Goal: Task Accomplishment & Management: Complete application form

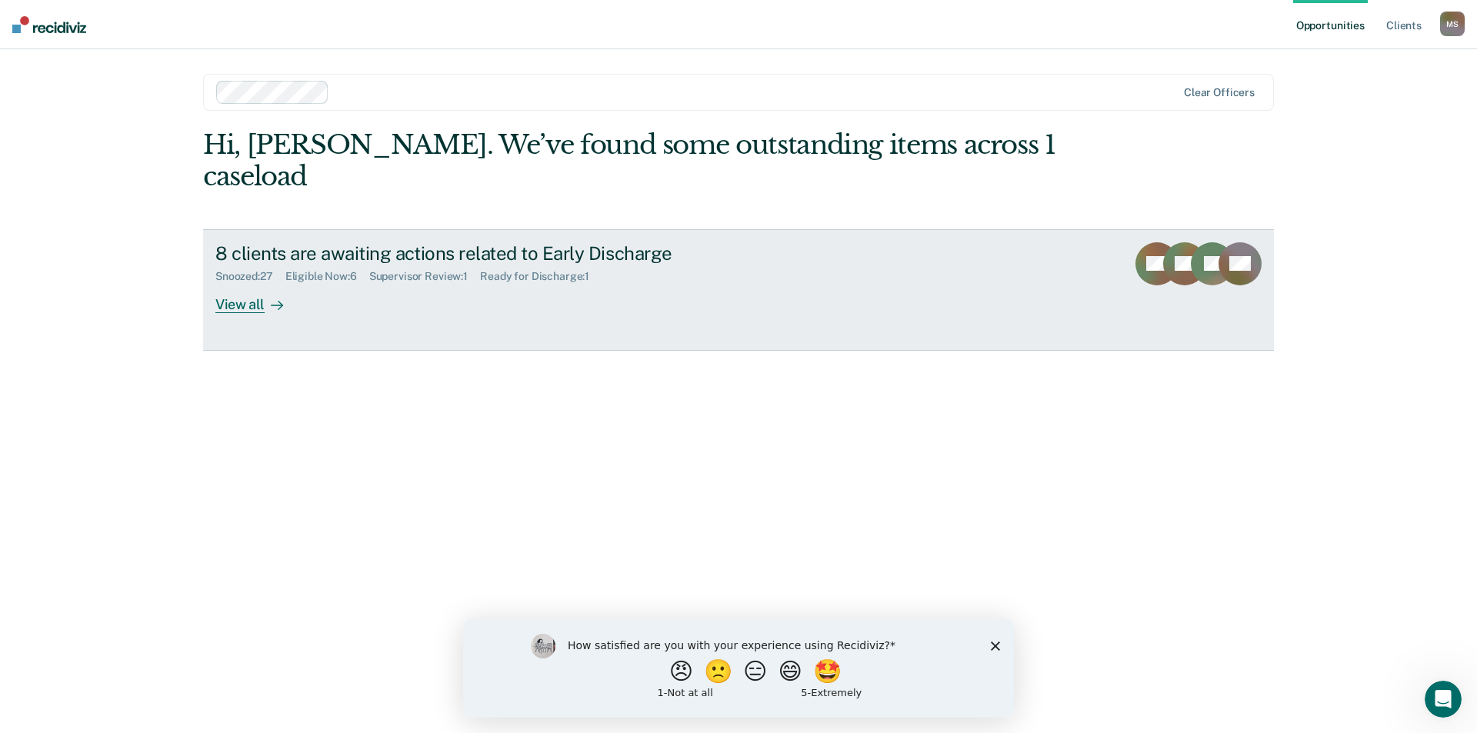
click at [250, 283] on div "View all" at bounding box center [258, 298] width 86 height 30
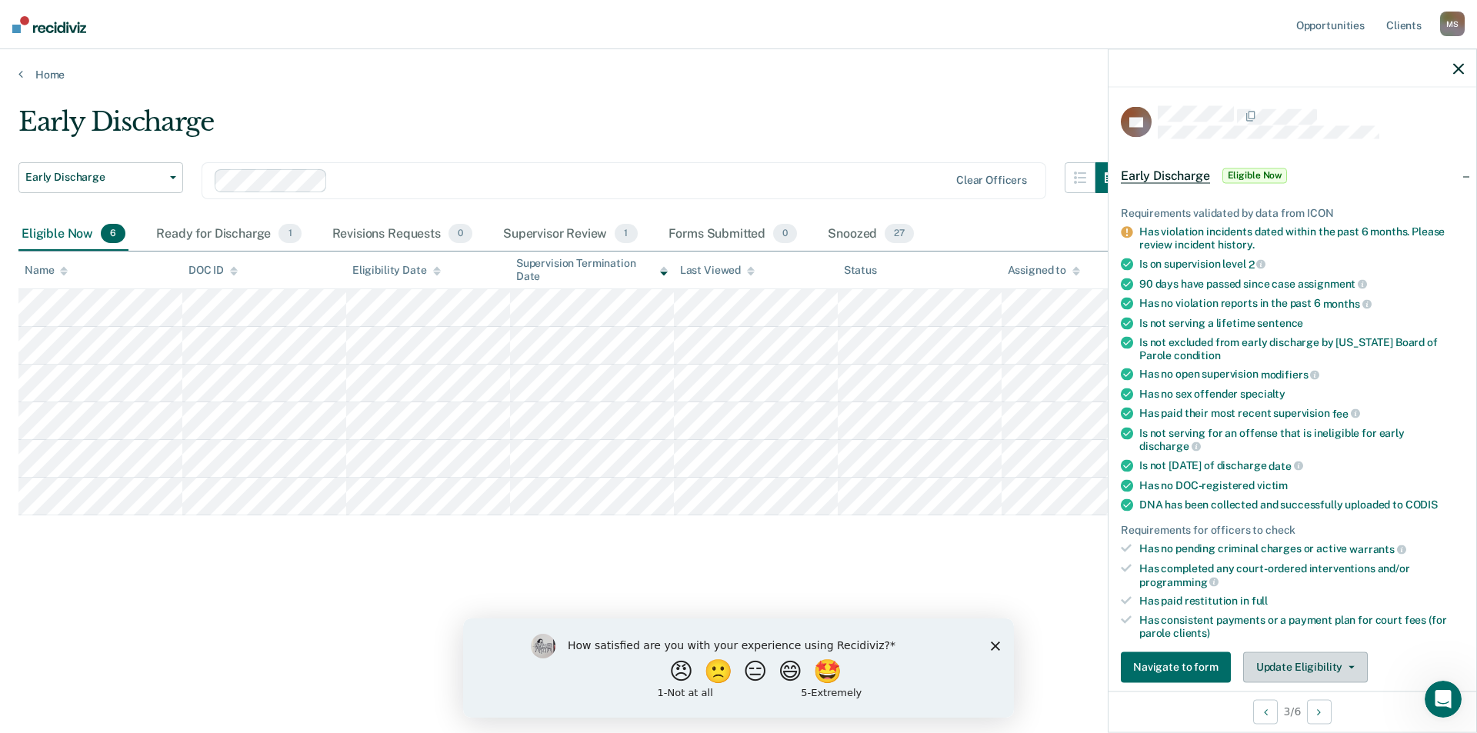
click at [1326, 672] on button "Update Eligibility" at bounding box center [1305, 667] width 125 height 31
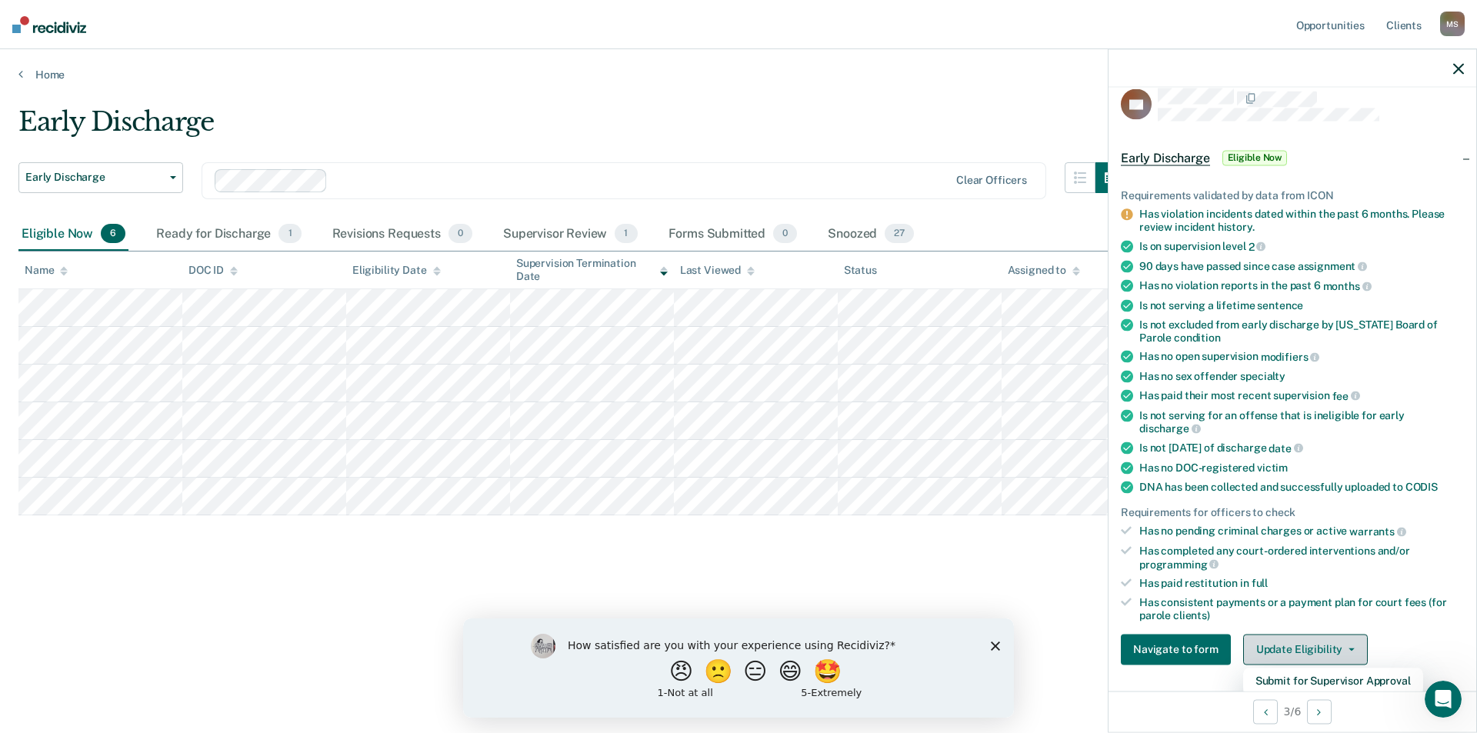
click at [1319, 649] on button "Update Eligibility" at bounding box center [1305, 649] width 125 height 31
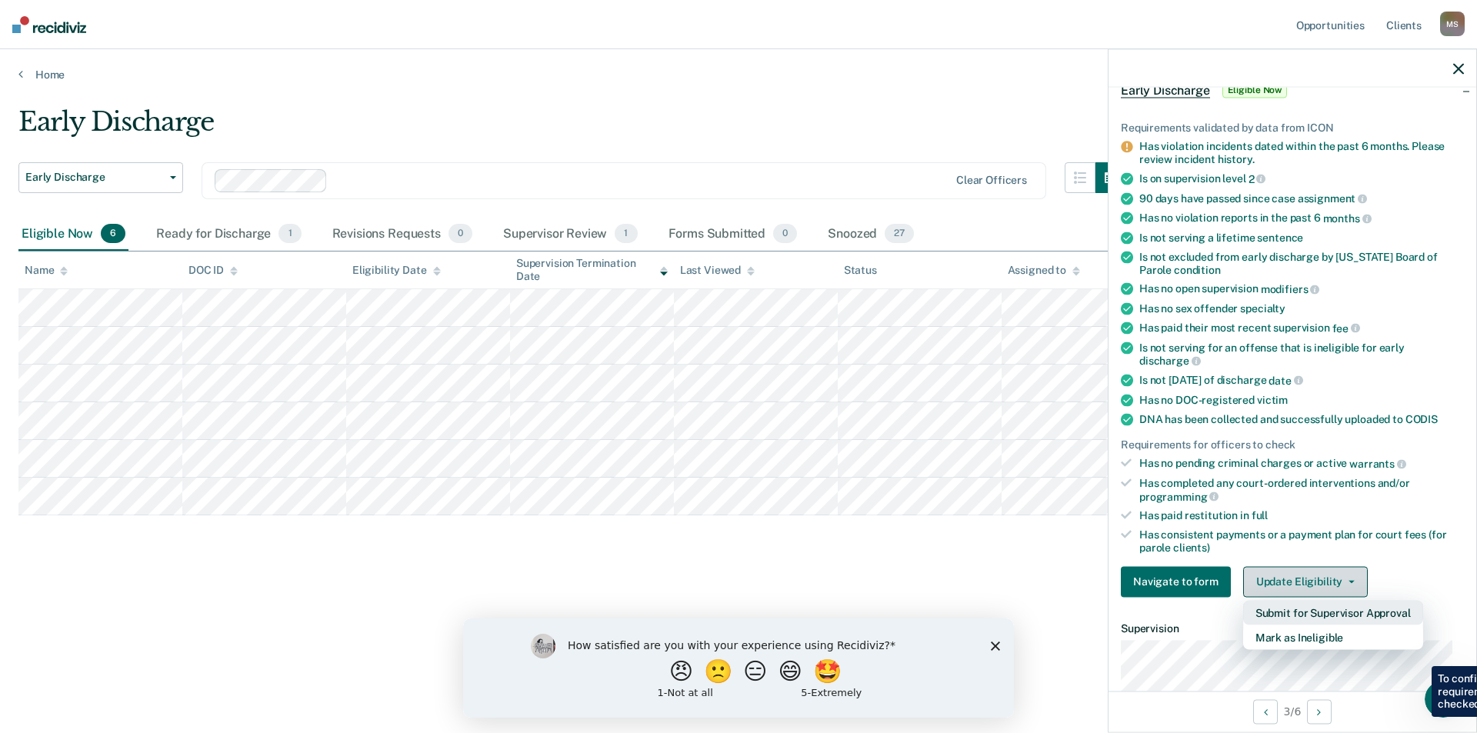
scroll to position [172, 0]
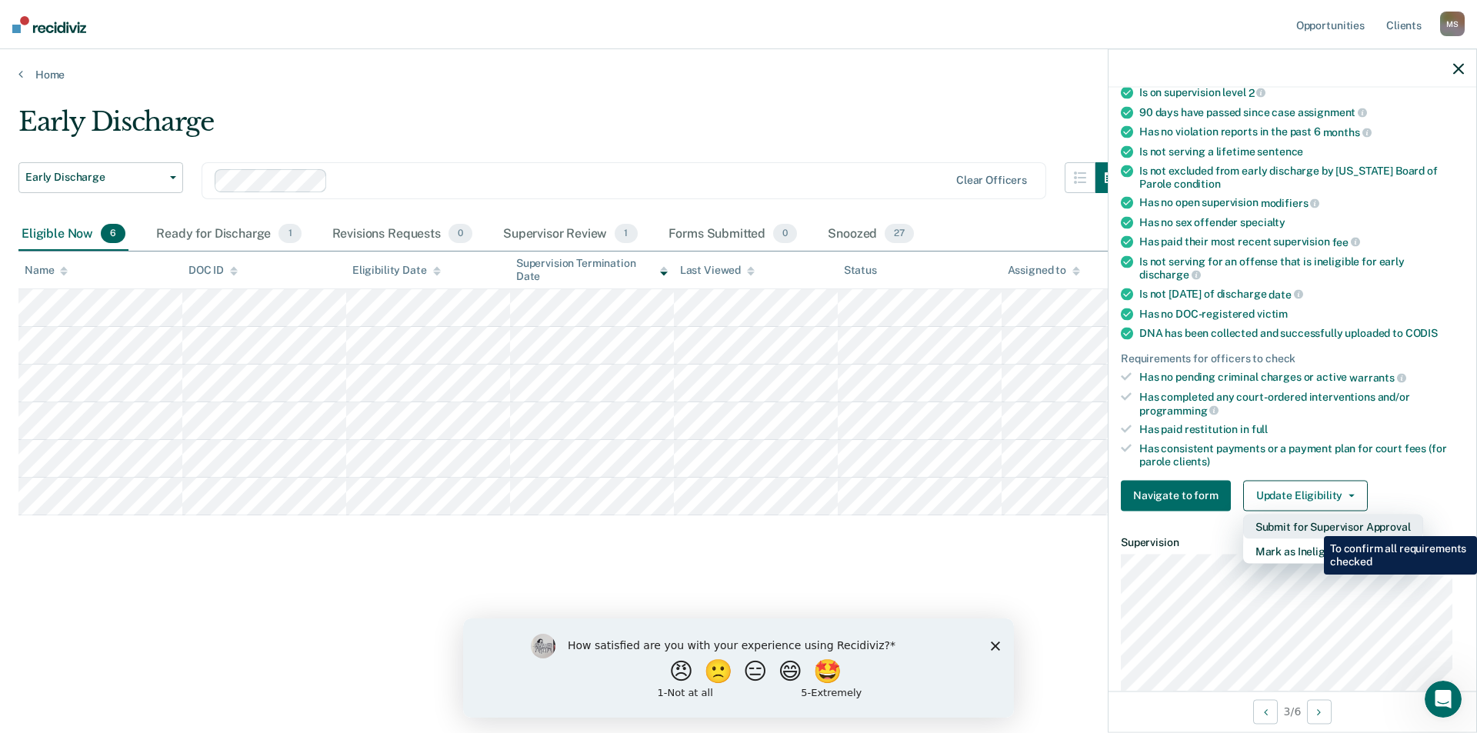
click at [1312, 525] on button "Submit for Supervisor Approval" at bounding box center [1333, 526] width 180 height 25
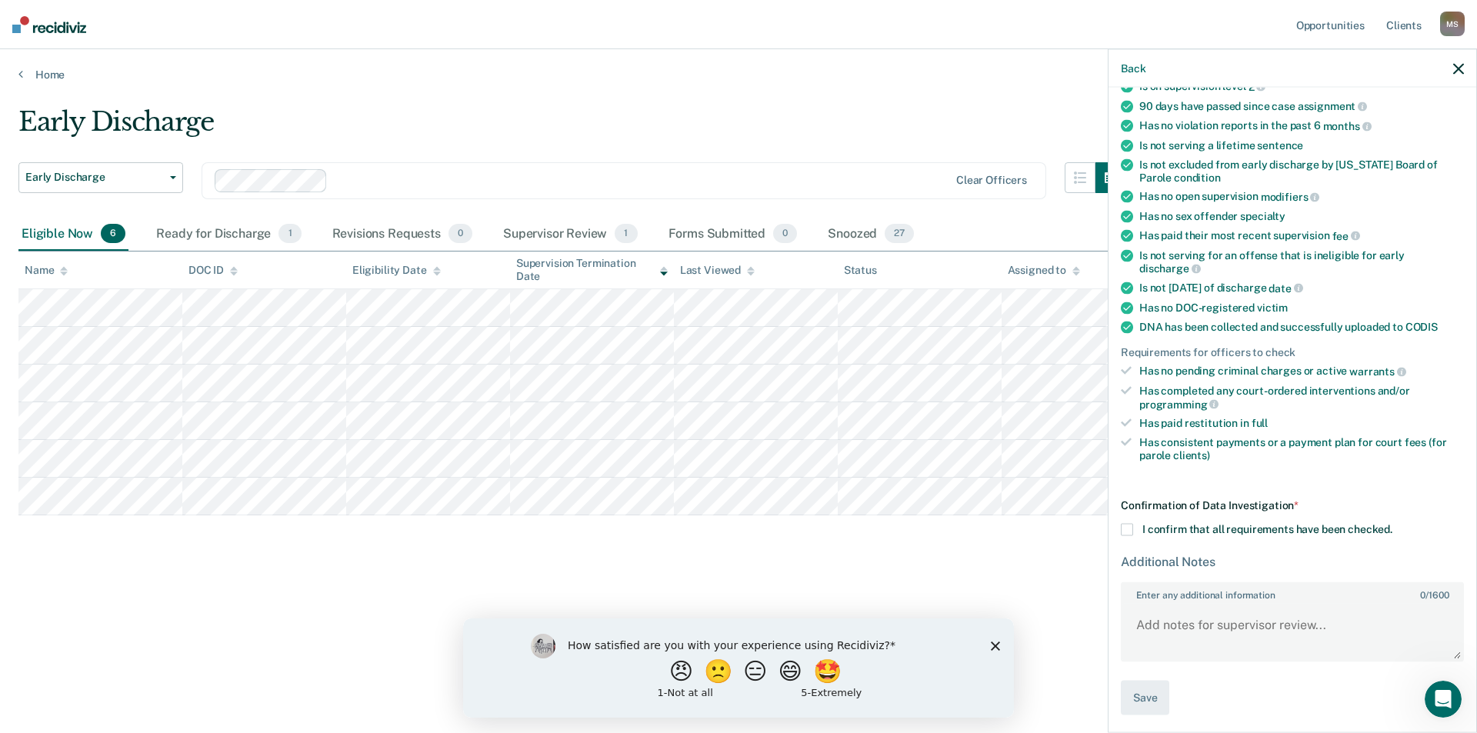
scroll to position [181, 0]
click at [1132, 526] on span at bounding box center [1127, 527] width 12 height 12
click at [1392, 521] on input "I confirm that all requirements have been checked." at bounding box center [1392, 521] width 0 height 0
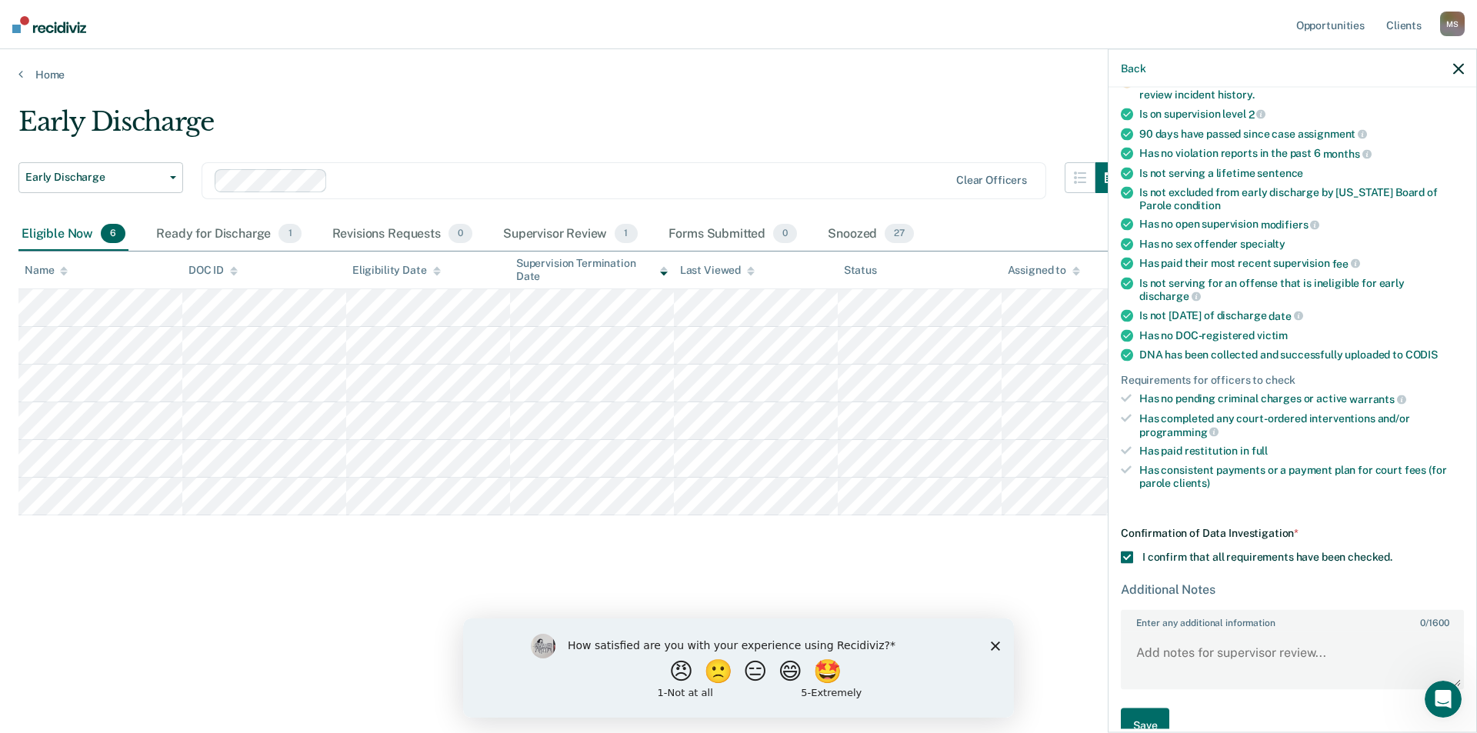
scroll to position [154, 0]
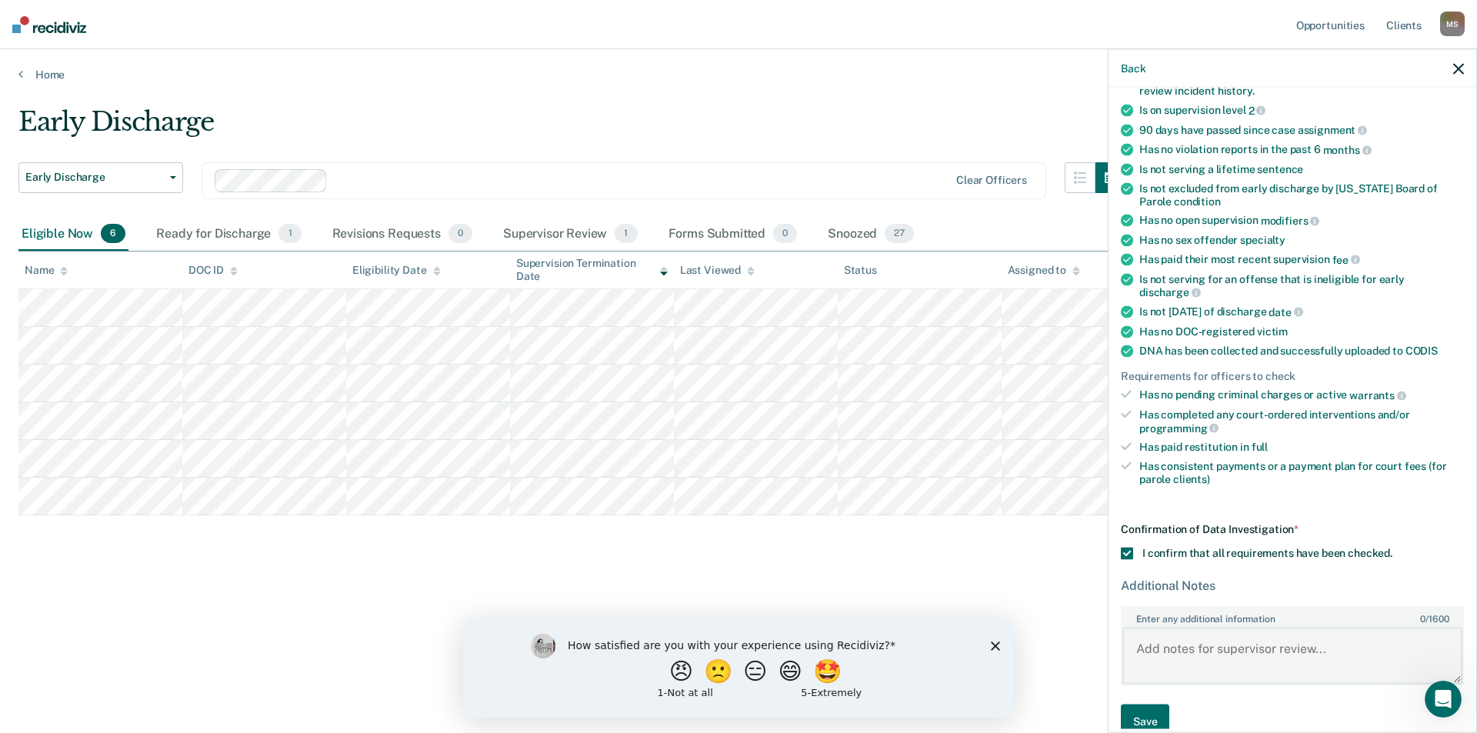
click at [1243, 635] on textarea "Enter any additional information 0 / 1600" at bounding box center [1292, 656] width 340 height 57
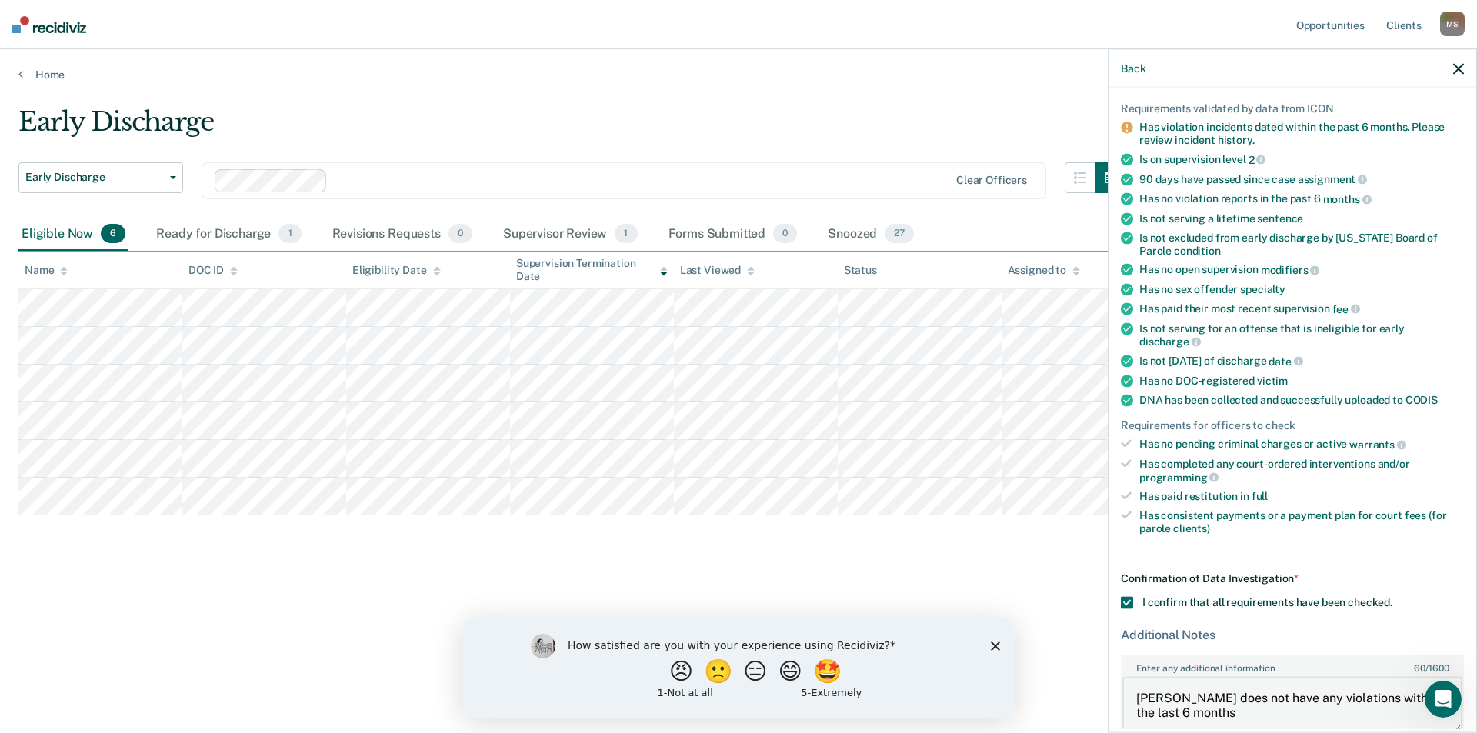
scroll to position [181, 0]
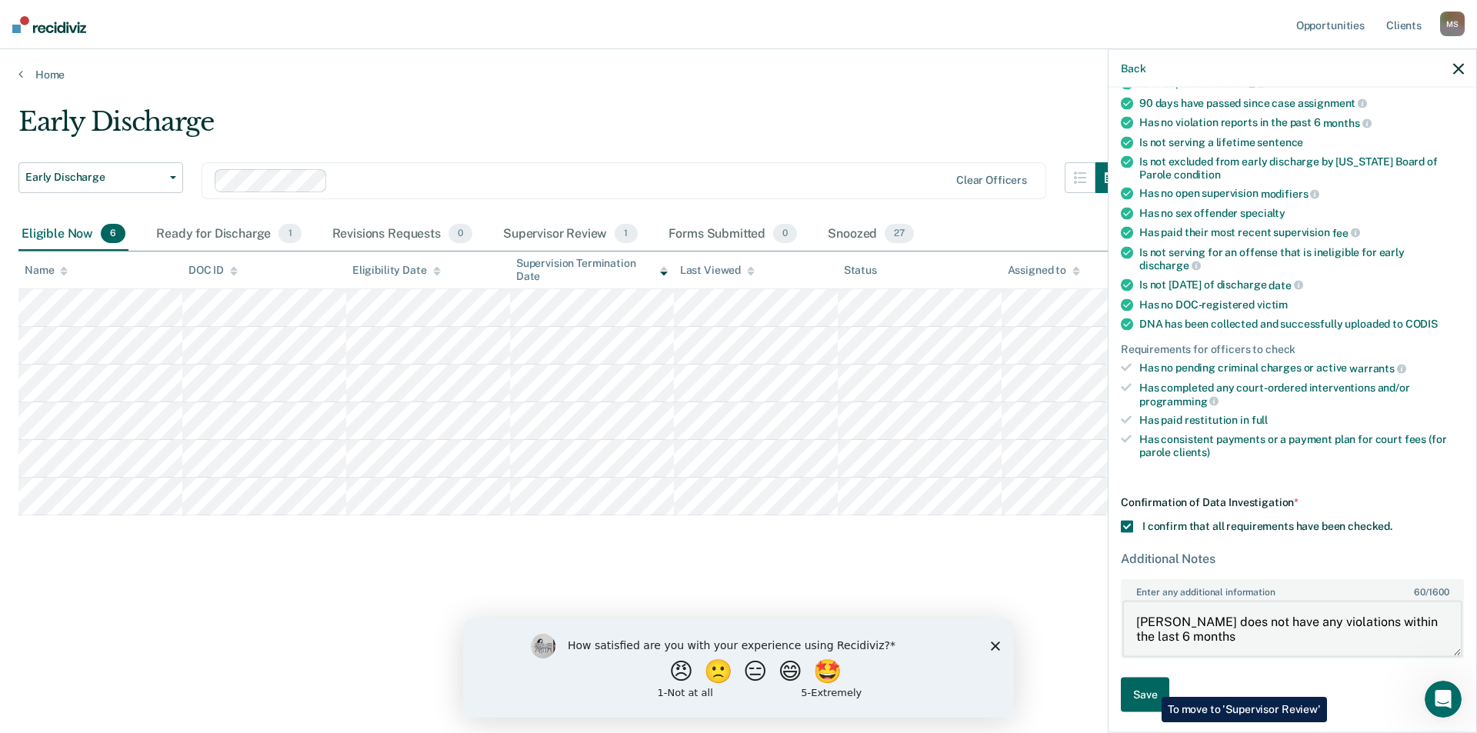
type textarea "[PERSON_NAME] does not have any violations within the last 6 months"
click at [1150, 685] on button "Save" at bounding box center [1145, 695] width 48 height 35
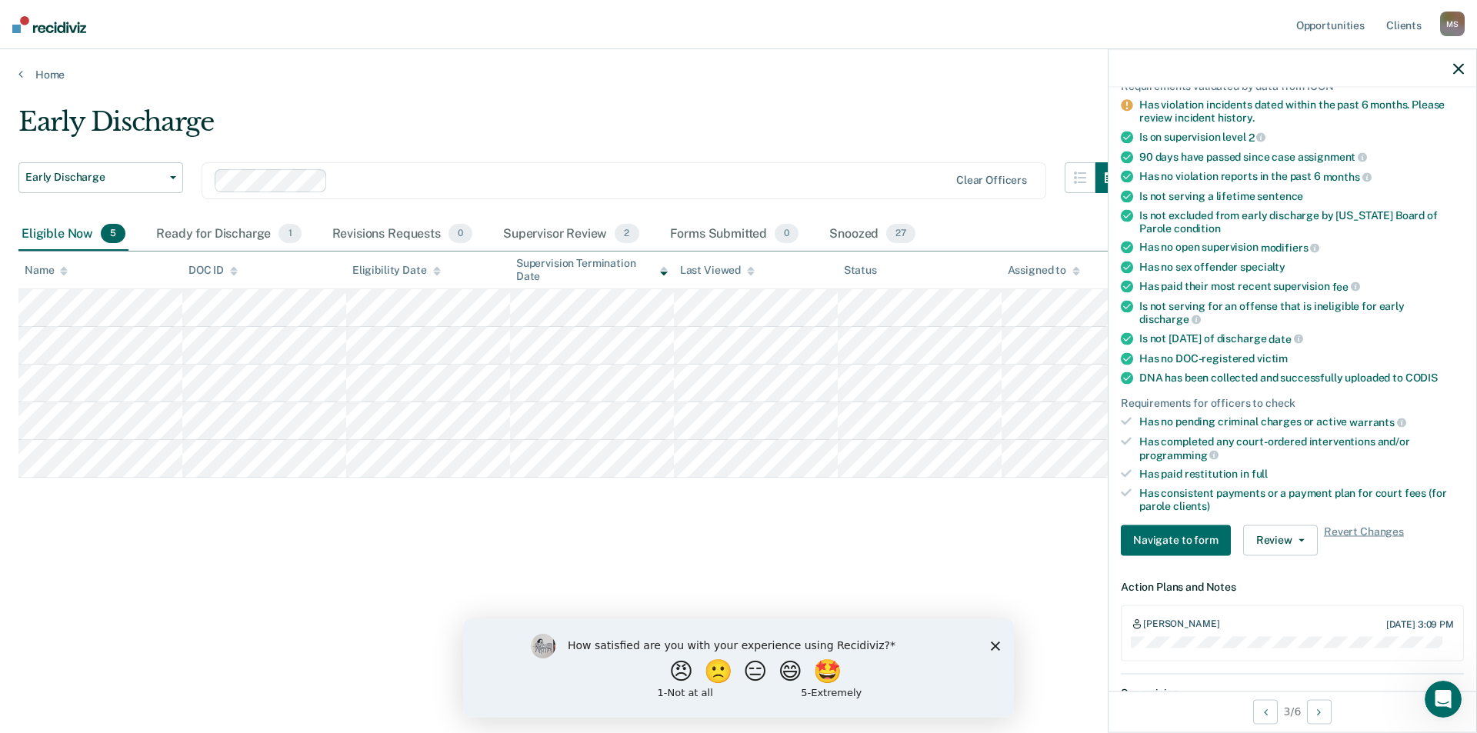
scroll to position [0, 0]
